Goal: Use online tool/utility: Utilize a website feature to perform a specific function

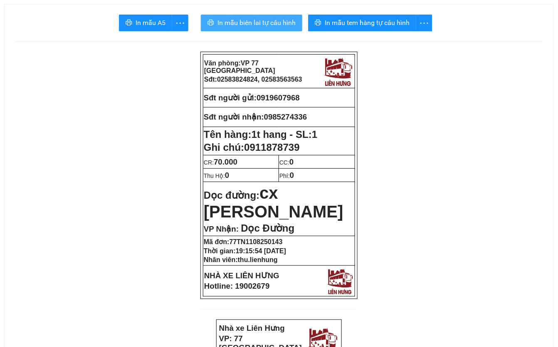
click at [275, 23] on span "In mẫu biên lai tự cấu hình" at bounding box center [257, 22] width 78 height 10
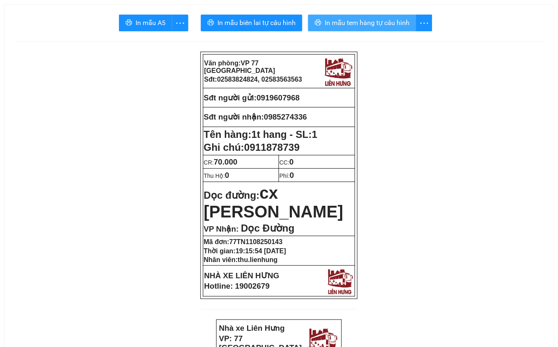
click at [381, 25] on span "In mẫu tem hàng tự cấu hình" at bounding box center [367, 22] width 85 height 10
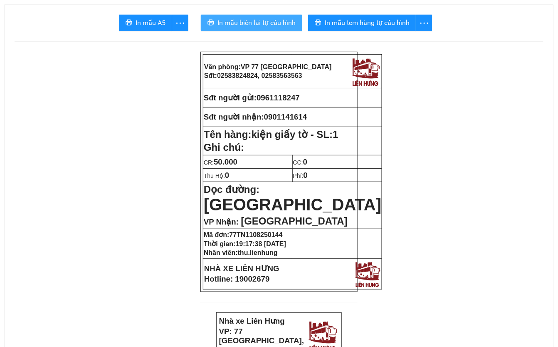
click at [253, 25] on span "In mẫu biên lai tự cấu hình" at bounding box center [257, 22] width 78 height 10
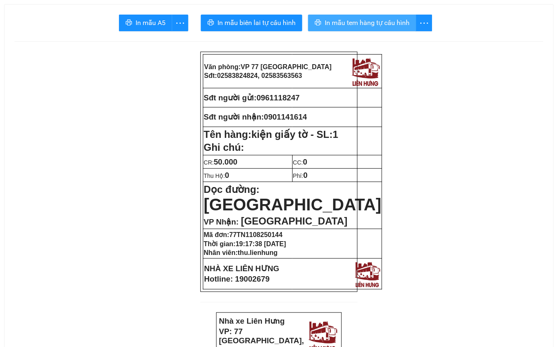
click at [365, 23] on span "In mẫu tem hàng tự cấu hình" at bounding box center [367, 22] width 85 height 10
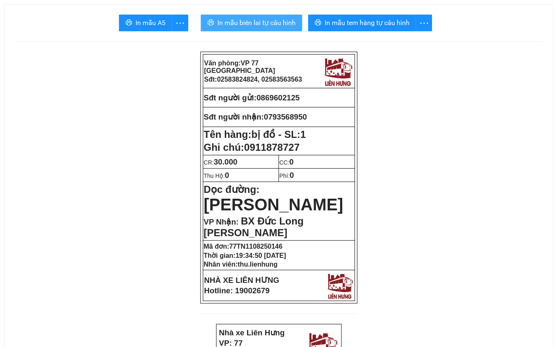
click at [242, 20] on span "In mẫu biên lai tự cấu hình" at bounding box center [257, 22] width 78 height 10
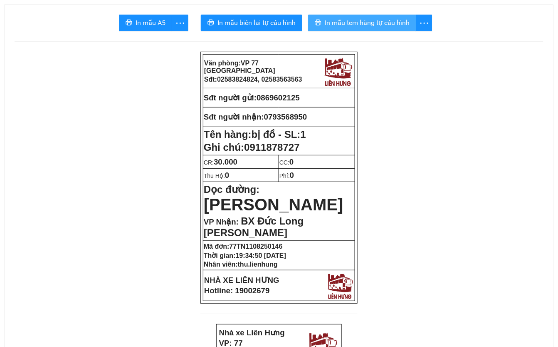
click at [376, 22] on span "In mẫu tem hàng tự cấu hình" at bounding box center [367, 22] width 85 height 10
